Goal: Task Accomplishment & Management: Complete application form

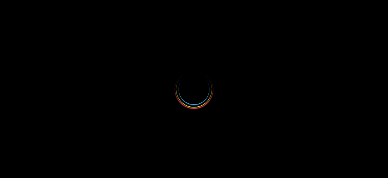
select select
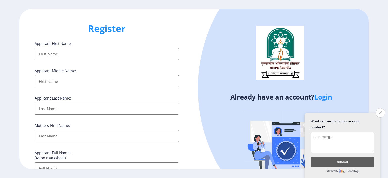
click at [72, 53] on input "Applicant First Name:" at bounding box center [107, 54] width 144 height 12
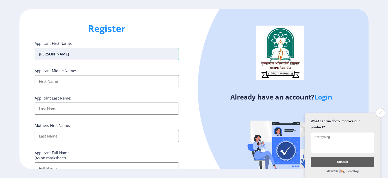
type input "[PERSON_NAME]"
type input "SANJAY"
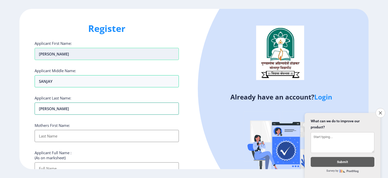
type input "[PERSON_NAME]"
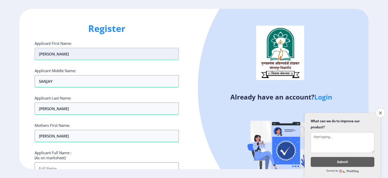
scroll to position [5, 0]
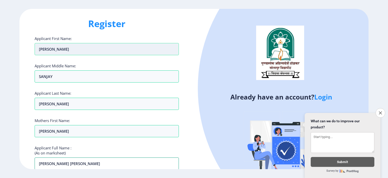
type input "[PERSON_NAME] [PERSON_NAME]"
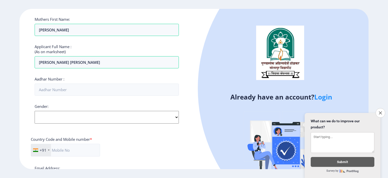
click at [57, 116] on div "Gender: Select Gender [DEMOGRAPHIC_DATA] [DEMOGRAPHIC_DATA] Other" at bounding box center [107, 114] width 144 height 20
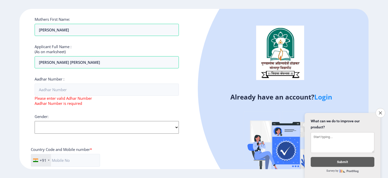
select select "[DEMOGRAPHIC_DATA]"
click at [35, 121] on select "Select Gender [DEMOGRAPHIC_DATA] [DEMOGRAPHIC_DATA] Other" at bounding box center [107, 127] width 144 height 13
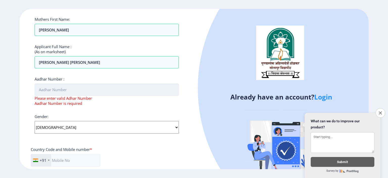
click at [49, 94] on input "Aadhar Number :" at bounding box center [107, 89] width 144 height 12
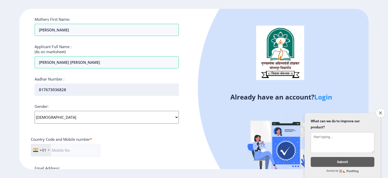
type input "817673036828"
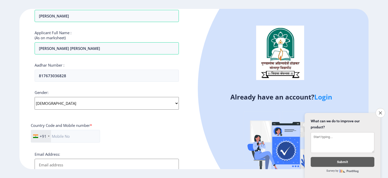
scroll to position [131, 0]
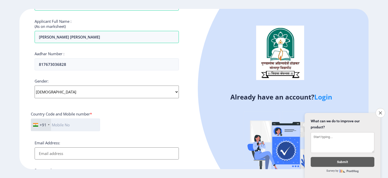
click at [76, 124] on input "text" at bounding box center [65, 124] width 69 height 13
type input "8379004649"
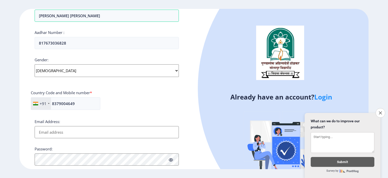
scroll to position [182, 0]
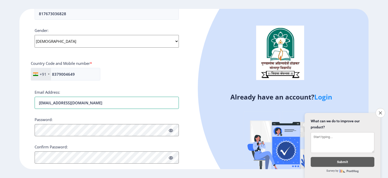
type input "[EMAIL_ADDRESS][DOMAIN_NAME]"
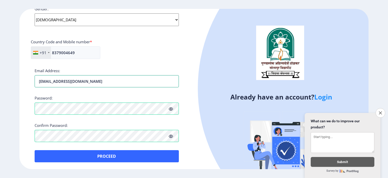
drag, startPoint x: 85, startPoint y: 83, endPoint x: 31, endPoint y: 86, distance: 53.9
click at [31, 86] on div "Register Applicant First Name: [PERSON_NAME] Applicant Middle Name: [PERSON_NAM…" at bounding box center [106, 89] width 175 height 160
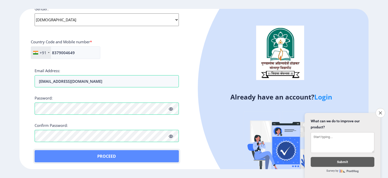
click at [109, 154] on button "Proceed" at bounding box center [107, 156] width 144 height 12
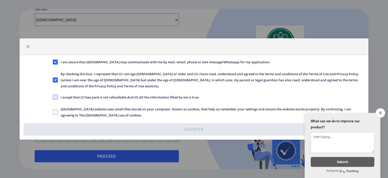
click at [56, 95] on span at bounding box center [55, 97] width 5 height 5
click at [53, 97] on input "I accept that (I) Fees paid is not refundable And (II) All the information fill…" at bounding box center [53, 97] width 0 height 0
checkbox input "true"
click at [57, 110] on span at bounding box center [55, 112] width 5 height 5
click at [53, 112] on input "[GEOGRAPHIC_DATA] website uses small files stored on your computer, known as co…" at bounding box center [53, 112] width 0 height 0
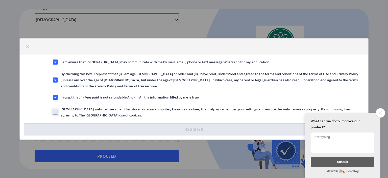
checkbox input "true"
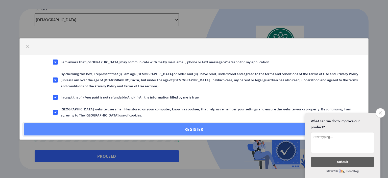
click at [196, 124] on button "Register" at bounding box center [194, 129] width 341 height 12
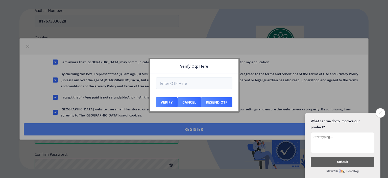
scroll to position [232, 0]
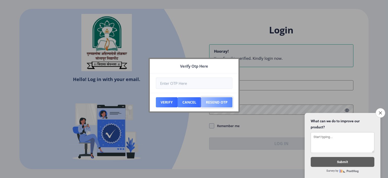
click at [212, 104] on button "Resend Otp" at bounding box center [216, 102] width 31 height 10
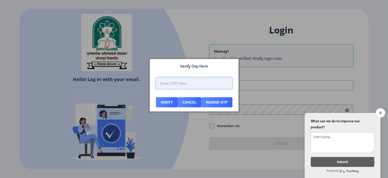
click at [178, 82] on input "number" at bounding box center [194, 82] width 77 height 11
type input "946579"
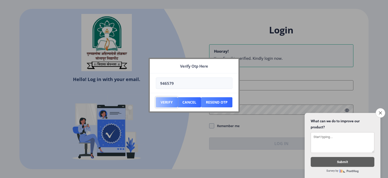
click at [165, 100] on button "Verify" at bounding box center [167, 102] width 22 height 10
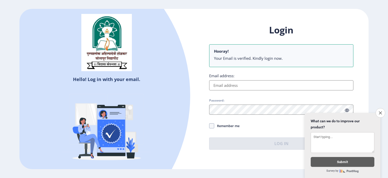
click at [230, 83] on input "Email address:" at bounding box center [281, 85] width 144 height 10
paste input "[EMAIL_ADDRESS][DOMAIN_NAME]"
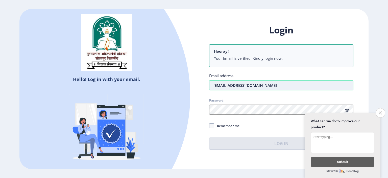
type input "[EMAIL_ADDRESS][DOMAIN_NAME]"
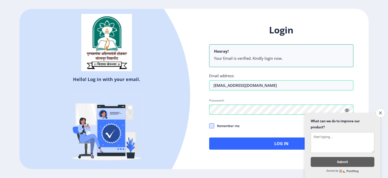
click at [210, 125] on span at bounding box center [211, 125] width 5 height 5
click at [210, 126] on input "Remember me" at bounding box center [209, 126] width 0 height 0
checkbox input "true"
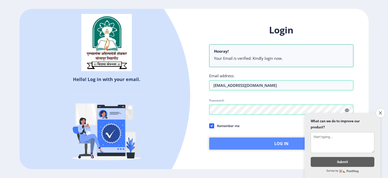
click at [263, 141] on button "Log In" at bounding box center [281, 143] width 144 height 12
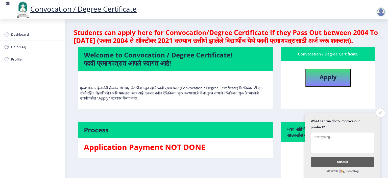
scroll to position [51, 0]
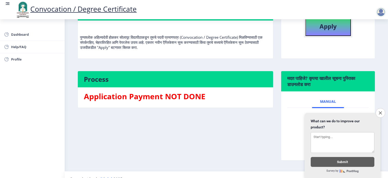
click at [329, 30] on b "Apply" at bounding box center [328, 26] width 17 height 8
select select
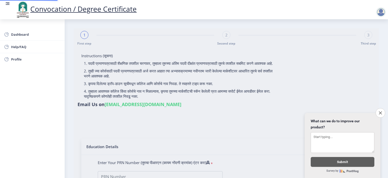
type input "[PERSON_NAME] [PERSON_NAME]"
type input "[PERSON_NAME]"
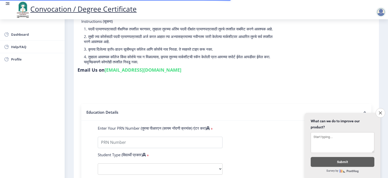
scroll to position [76, 0]
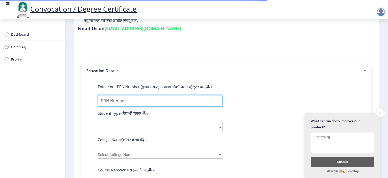
click at [132, 102] on input "Enter Your PRN Number (तुमचा पीआरएन (कायम नोंदणी क्रमांक) एंटर करा)" at bounding box center [160, 100] width 125 height 11
type input "2018032500033914"
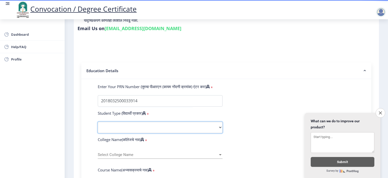
click at [123, 124] on select "Select Student Type Regular External" at bounding box center [160, 127] width 125 height 11
select select "Regular"
click at [98, 122] on select "Select Student Type Regular External" at bounding box center [160, 127] width 125 height 11
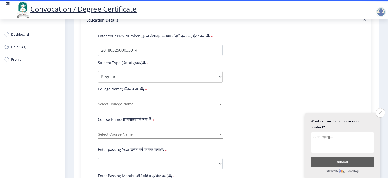
click at [124, 102] on span "Select College Name" at bounding box center [158, 104] width 120 height 4
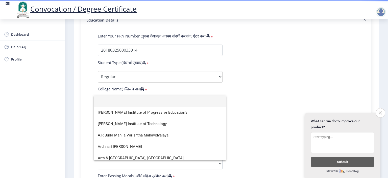
type input "Y"
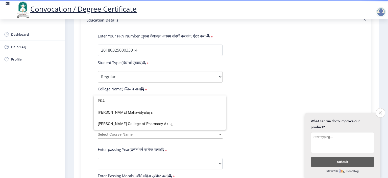
scroll to position [0, 0]
type input "PRA"
click at [139, 113] on span "[PERSON_NAME] Mahavidyalaya" at bounding box center [160, 112] width 124 height 11
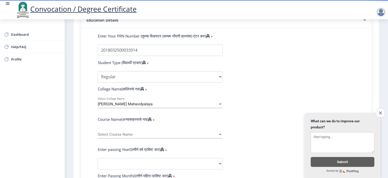
click at [115, 132] on span "Select Course Name" at bounding box center [158, 134] width 120 height 4
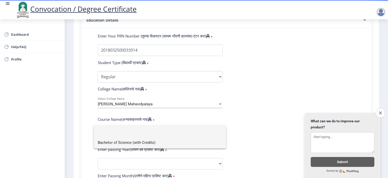
click at [113, 143] on span "Bachelor of Science (with Credits)" at bounding box center [160, 142] width 124 height 11
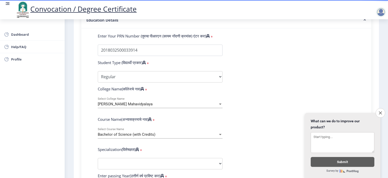
scroll to position [177, 0]
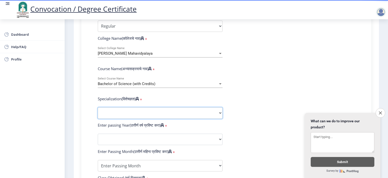
click at [124, 109] on select "Specialization Botany Chemistry Computer Science Electronics Geology Mathematic…" at bounding box center [160, 112] width 125 height 11
select select "Microbiology"
click at [98, 107] on select "Specialization Botany Chemistry Computer Science Electronics Geology Mathematic…" at bounding box center [160, 112] width 125 height 11
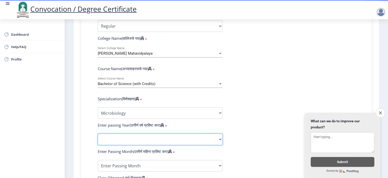
click at [128, 139] on select "2025 2024 2023 2022 2021 2020 2019 2018 2017 2016 2015 2014 2013 2012 2011 2010…" at bounding box center [160, 139] width 125 height 11
select select "2021"
click at [98, 134] on select "2025 2024 2023 2022 2021 2020 2019 2018 2017 2016 2015 2014 2013 2012 2011 2010…" at bounding box center [160, 139] width 125 height 11
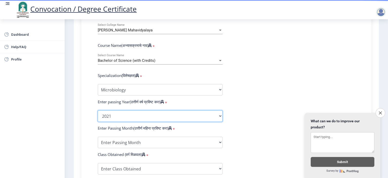
scroll to position [228, 0]
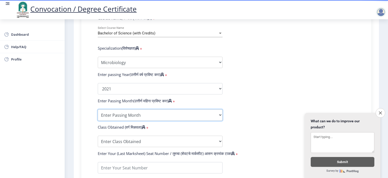
click at [111, 110] on select "Enter Passing Month March April May October November December" at bounding box center [160, 114] width 125 height 11
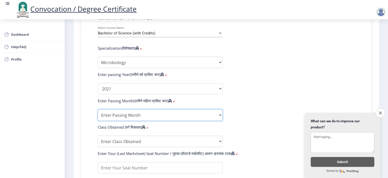
select select "March"
click at [98, 109] on select "Enter Passing Month March April May October November December" at bounding box center [160, 114] width 125 height 11
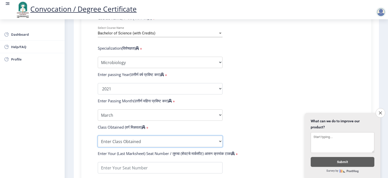
click at [132, 140] on select "Enter Class Obtained FIRST CLASS WITH DISTINCTION FIRST CLASS HIGHER SECOND CLA…" at bounding box center [160, 141] width 125 height 11
select select "Grade A"
click at [98, 136] on select "Enter Class Obtained FIRST CLASS WITH DISTINCTION FIRST CLASS HIGHER SECOND CLA…" at bounding box center [160, 141] width 125 height 11
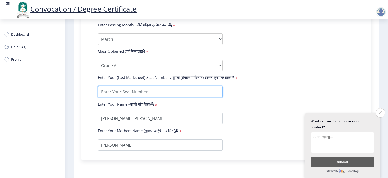
click at [134, 89] on input "textarea" at bounding box center [160, 91] width 125 height 11
type input "1803391"
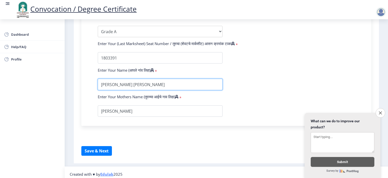
scroll to position [338, 0]
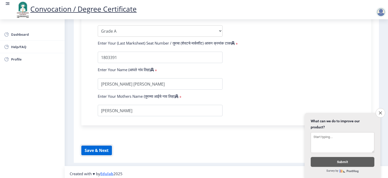
click at [96, 146] on button "Save & Next" at bounding box center [96, 150] width 31 height 10
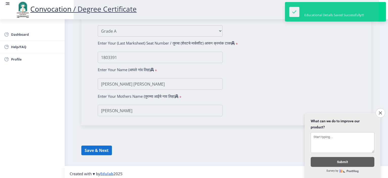
select select
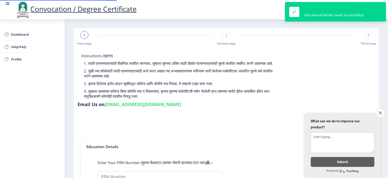
type input "2018032500033914"
select select "Regular"
select select "2021"
select select "March"
select select "Grade A"
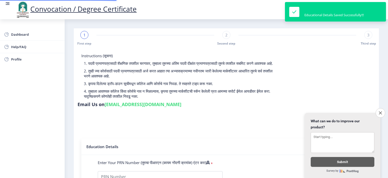
type input "1803391"
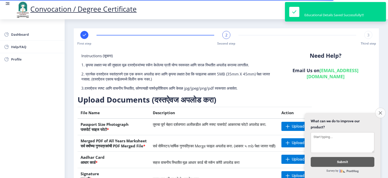
click at [380, 111] on icon "Close survey" at bounding box center [380, 112] width 3 height 3
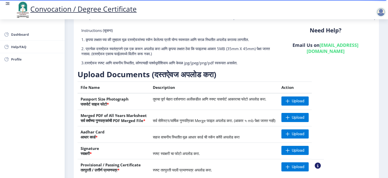
scroll to position [51, 0]
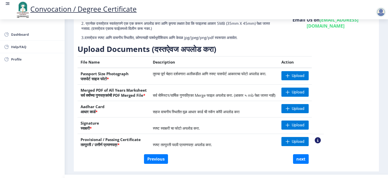
click at [323, 34] on div "Need Help? Email Us on [EMAIL_ADDRESS][DOMAIN_NAME]" at bounding box center [325, 23] width 99 height 41
click at [358, 39] on div "Need Help? Email Us on [EMAIL_ADDRESS][DOMAIN_NAME]" at bounding box center [325, 23] width 99 height 41
click at [305, 76] on span "Upload" at bounding box center [298, 75] width 13 height 5
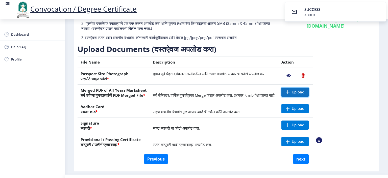
click at [305, 90] on span "Upload" at bounding box center [298, 92] width 13 height 5
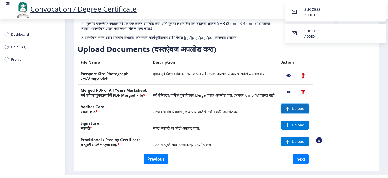
click at [305, 109] on span "Upload" at bounding box center [298, 108] width 13 height 5
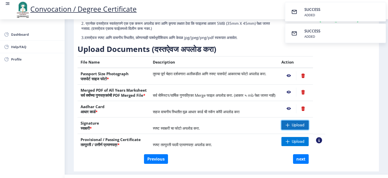
click at [305, 126] on span "Upload" at bounding box center [298, 124] width 13 height 5
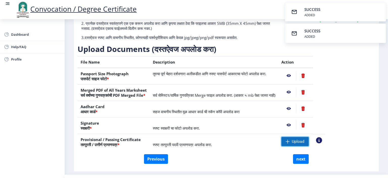
click at [305, 141] on span "Upload" at bounding box center [298, 141] width 13 height 5
click at [301, 159] on button "next" at bounding box center [301, 159] width 16 height 10
select select
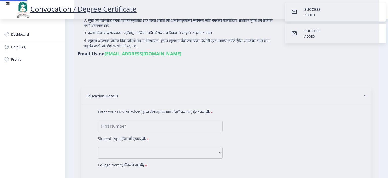
type input "[PERSON_NAME] [PERSON_NAME]"
type input "[PERSON_NAME]"
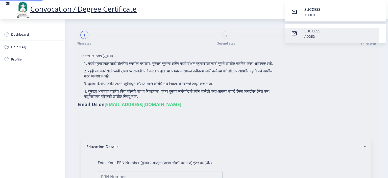
select select
type input "2018032500033914"
select select "Regular"
select select "2021"
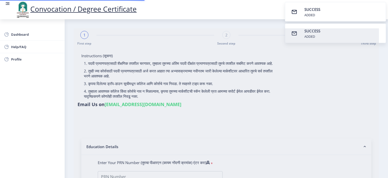
select select "March"
select select "Grade A"
type input "1803391"
select select "Microbiology"
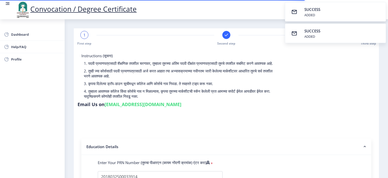
select select
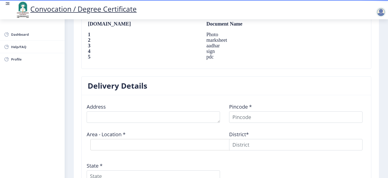
scroll to position [379, 0]
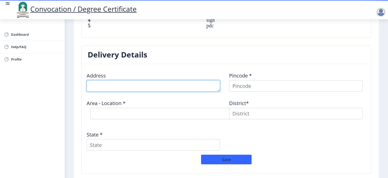
click at [96, 84] on textarea at bounding box center [154, 85] width 134 height 11
type textarea "AT POST VEET [PERSON_NAME]"
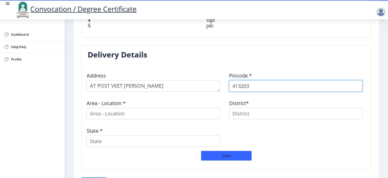
type input "413203"
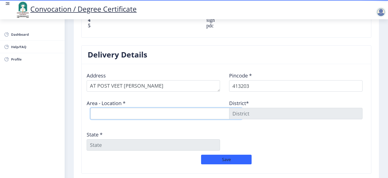
click at [105, 110] on select "Select Area Location [GEOGRAPHIC_DATA] [PERSON_NAME] B.O Borgaon (Kml) B.O Devl…" at bounding box center [167, 113] width 152 height 11
select select "22: Object"
click at [91, 108] on select "Select Area Location [GEOGRAPHIC_DATA] [PERSON_NAME] B.O Borgaon (Kml) B.O Devl…" at bounding box center [167, 113] width 152 height 11
type input "SOLAPUR"
type input "[GEOGRAPHIC_DATA]"
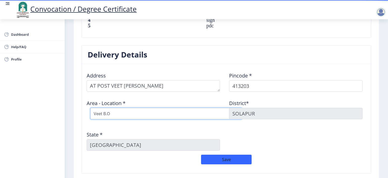
scroll to position [405, 0]
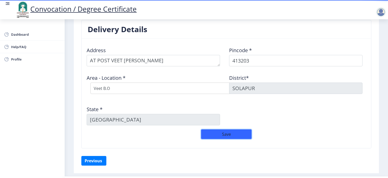
click at [228, 133] on button "Save" at bounding box center [226, 134] width 51 height 10
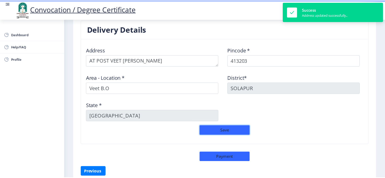
scroll to position [428, 0]
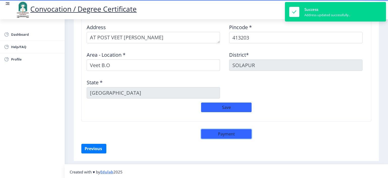
click at [227, 132] on button "Payment" at bounding box center [226, 134] width 51 height 10
select select "sealed"
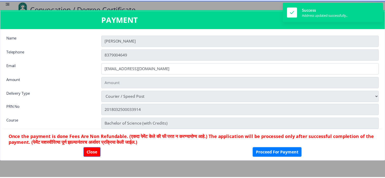
scroll to position [427, 0]
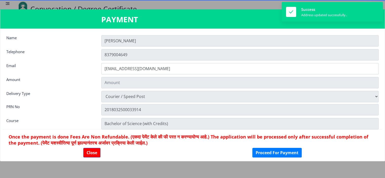
type input "1885"
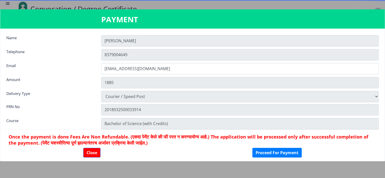
scroll to position [7, 0]
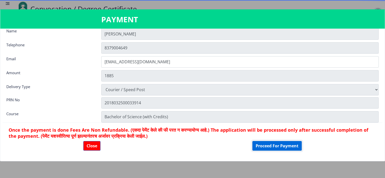
click at [268, 145] on button "Proceed For Payment" at bounding box center [276, 146] width 49 height 10
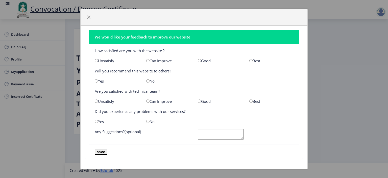
click at [250, 60] on input "radio" at bounding box center [251, 60] width 3 height 3
radio input "true"
click at [250, 101] on input "radio" at bounding box center [251, 100] width 3 height 3
radio input "true"
click at [102, 151] on button "save" at bounding box center [101, 152] width 13 height 6
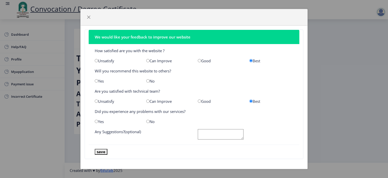
click at [146, 120] on input "radio" at bounding box center [147, 121] width 3 height 3
radio input "true"
click at [103, 150] on button "save" at bounding box center [101, 152] width 13 height 6
click at [213, 133] on textarea at bounding box center [221, 134] width 46 height 10
type textarea "NA"
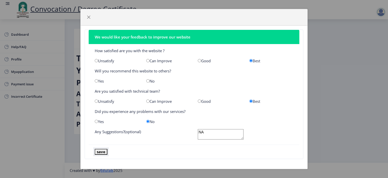
click at [100, 150] on button "save" at bounding box center [101, 152] width 13 height 6
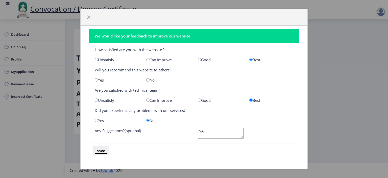
scroll to position [1, 0]
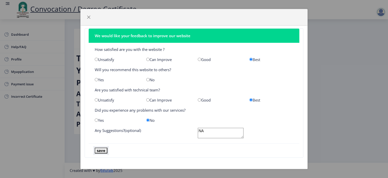
click at [100, 150] on button "save" at bounding box center [101, 150] width 13 height 6
click at [147, 78] on input "radio" at bounding box center [147, 79] width 3 height 3
radio input "true"
click at [99, 149] on button "save" at bounding box center [101, 150] width 13 height 6
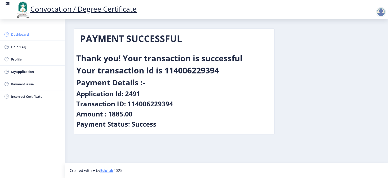
click at [20, 34] on span "Dashboard" at bounding box center [36, 34] width 50 height 6
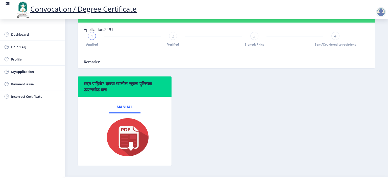
scroll to position [137, 0]
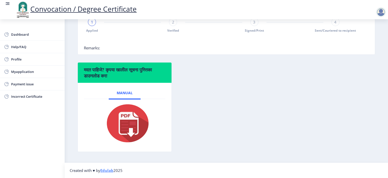
click at [136, 123] on img at bounding box center [124, 123] width 51 height 40
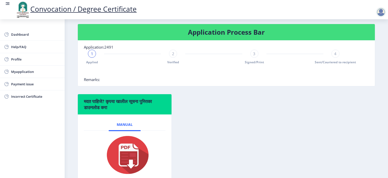
scroll to position [61, 0]
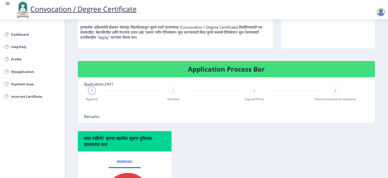
click at [253, 93] on span "3" at bounding box center [254, 90] width 2 height 5
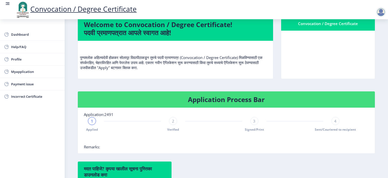
scroll to position [0, 0]
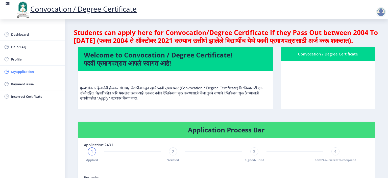
click at [20, 71] on span "Myapplication" at bounding box center [36, 72] width 50 height 6
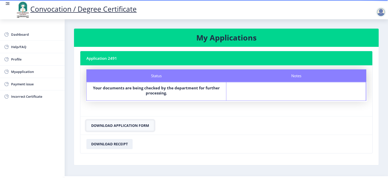
click at [115, 126] on button "Download Application Form" at bounding box center [121, 125] width 68 height 10
